Goal: Task Accomplishment & Management: Use online tool/utility

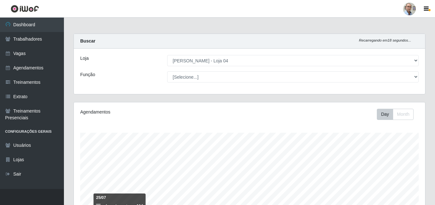
select select "251"
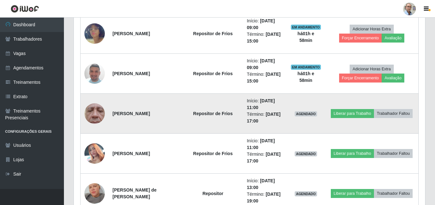
scroll to position [714, 0]
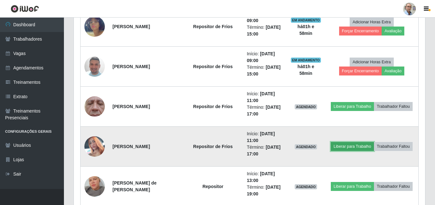
click at [374, 142] on button "Liberar para Trabalho" at bounding box center [352, 146] width 43 height 9
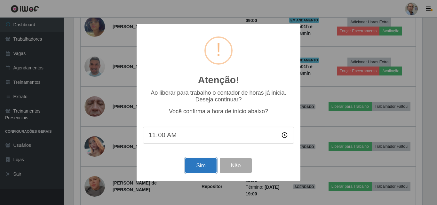
click at [199, 167] on button "Sim" at bounding box center [200, 165] width 31 height 15
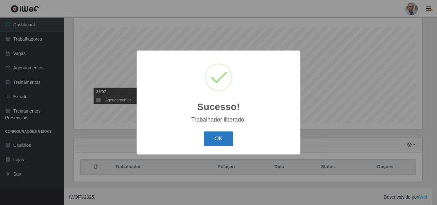
click at [219, 136] on button "OK" at bounding box center [219, 138] width 30 height 15
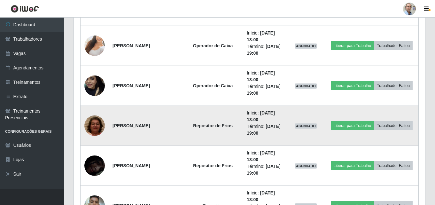
scroll to position [1065, 0]
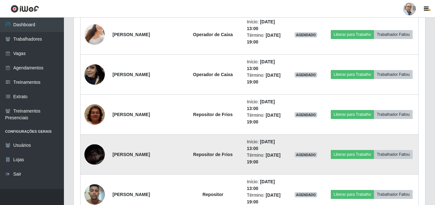
click at [94, 152] on img at bounding box center [94, 154] width 20 height 44
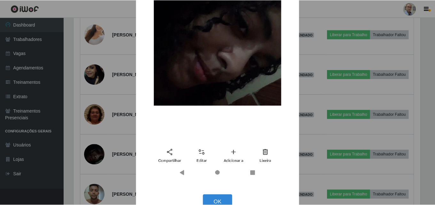
scroll to position [128, 0]
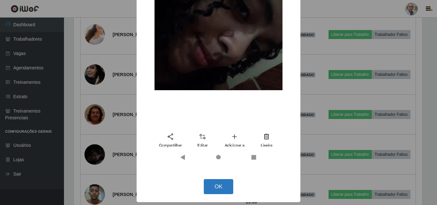
click at [215, 184] on button "OK" at bounding box center [219, 186] width 30 height 15
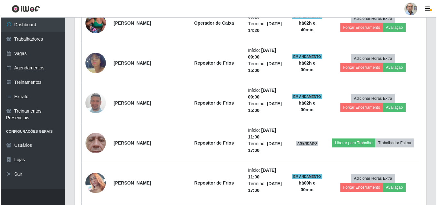
scroll to position [650, 0]
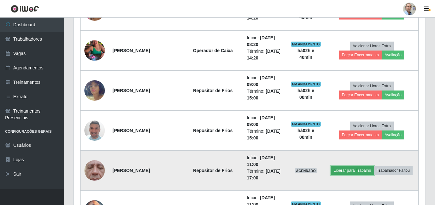
click at [366, 166] on button "Liberar para Trabalho" at bounding box center [352, 170] width 43 height 9
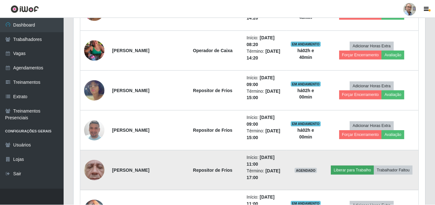
scroll to position [133, 348]
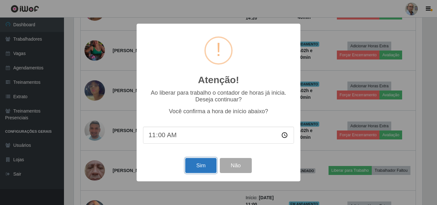
click at [205, 168] on button "Sim" at bounding box center [200, 165] width 31 height 15
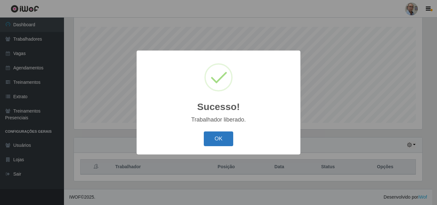
click at [218, 141] on button "OK" at bounding box center [219, 138] width 30 height 15
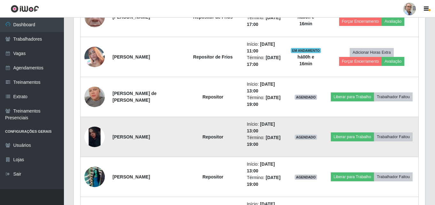
scroll to position [841, 0]
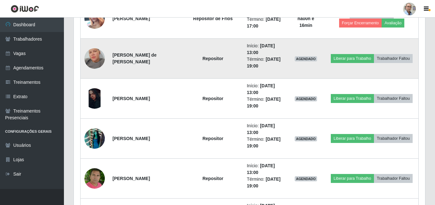
click at [91, 60] on img at bounding box center [94, 58] width 20 height 36
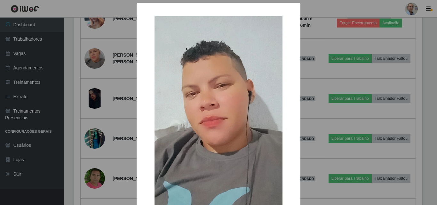
click at [91, 60] on div "× OK Cancel" at bounding box center [218, 102] width 437 height 205
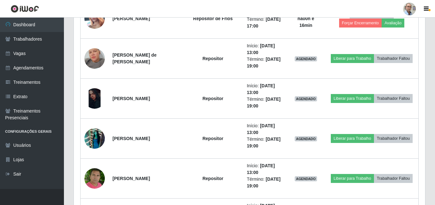
scroll to position [133, 351]
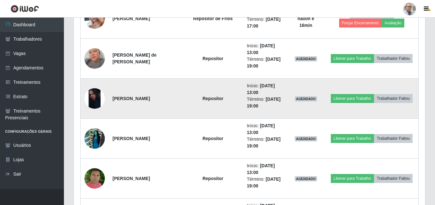
click at [95, 93] on img at bounding box center [94, 98] width 20 height 20
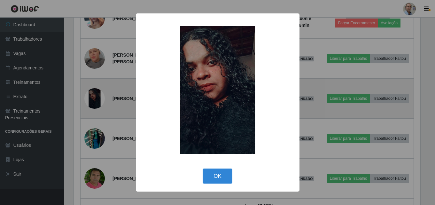
scroll to position [133, 348]
click at [95, 93] on div "× OK Cancel" at bounding box center [218, 102] width 437 height 205
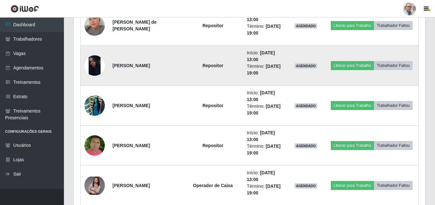
scroll to position [905, 0]
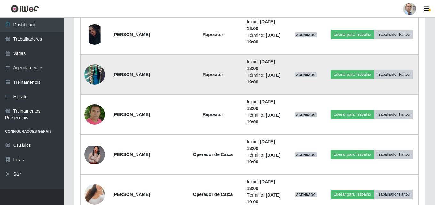
click at [96, 75] on img at bounding box center [94, 74] width 20 height 36
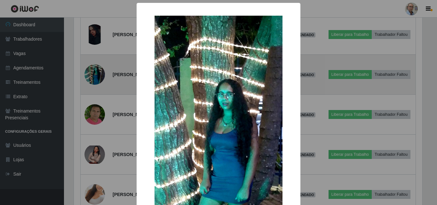
click at [96, 75] on div "× OK Cancel" at bounding box center [218, 102] width 437 height 205
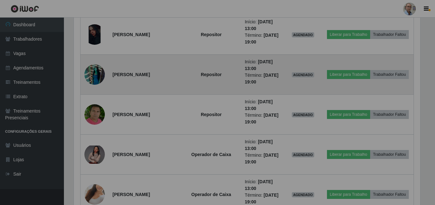
scroll to position [133, 351]
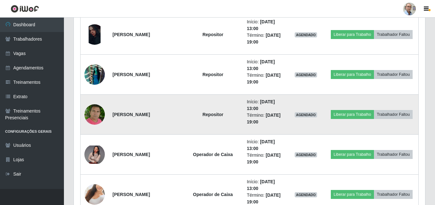
click at [93, 112] on img at bounding box center [94, 114] width 20 height 23
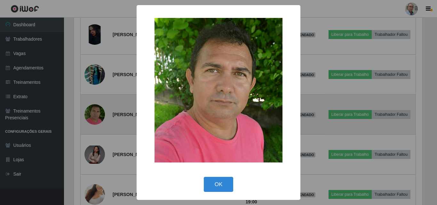
click at [93, 112] on div "× OK Cancel" at bounding box center [218, 102] width 437 height 205
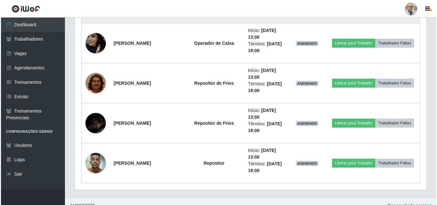
scroll to position [1097, 0]
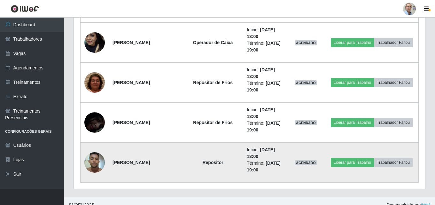
click at [93, 166] on img at bounding box center [94, 162] width 20 height 27
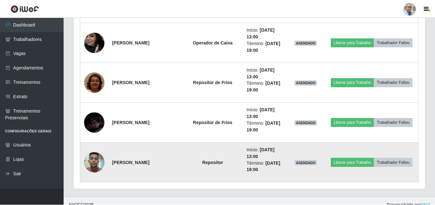
scroll to position [133, 348]
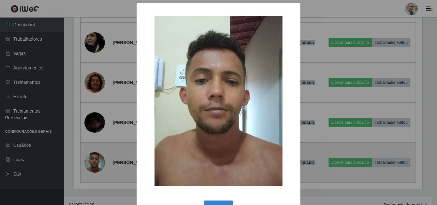
click at [93, 165] on div "× OK Cancel" at bounding box center [218, 102] width 437 height 205
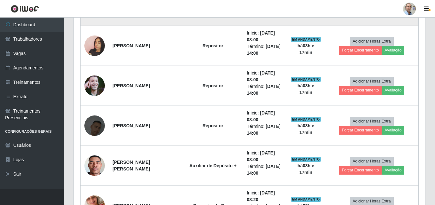
scroll to position [426, 0]
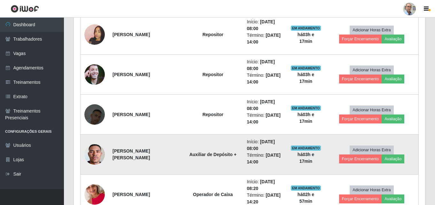
click at [96, 154] on img at bounding box center [94, 154] width 20 height 45
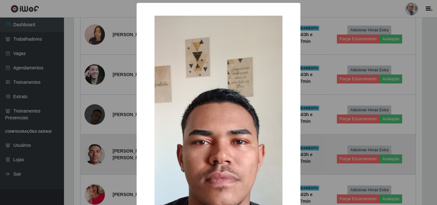
click at [96, 154] on div "× OK Cancel" at bounding box center [218, 102] width 437 height 205
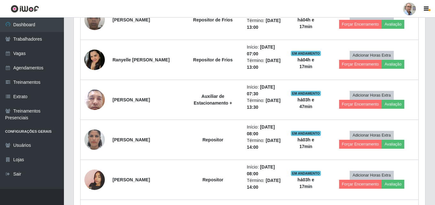
scroll to position [274, 0]
